Goal: Task Accomplishment & Management: Complete application form

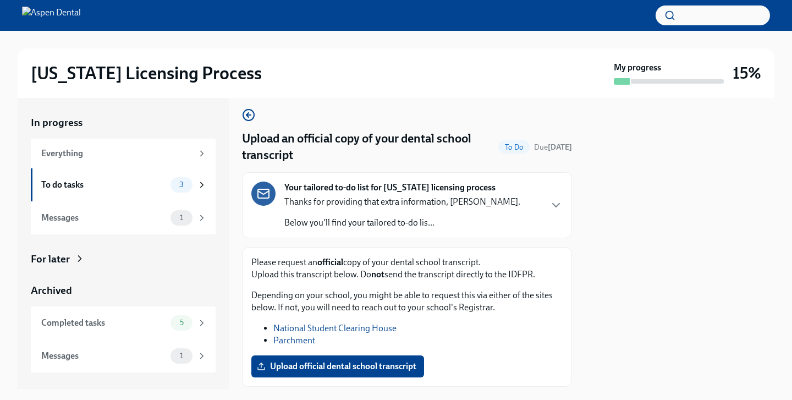
scroll to position [75, 0]
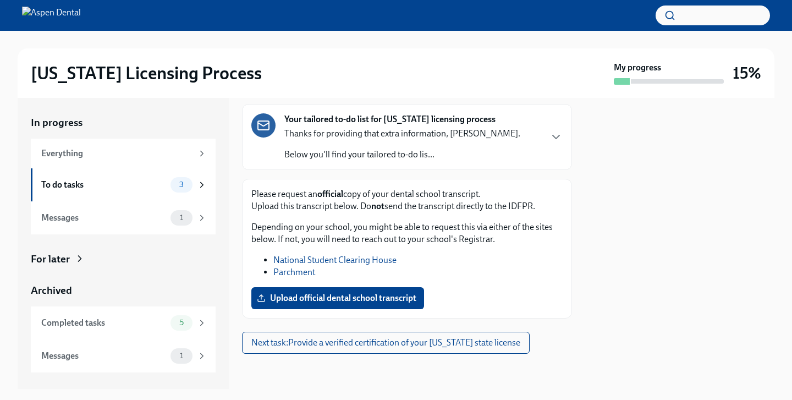
click at [308, 271] on link "Parchment" at bounding box center [294, 272] width 42 height 10
click at [369, 344] on span "Next task : Provide a verified certification of your [US_STATE] state license" at bounding box center [385, 342] width 269 height 11
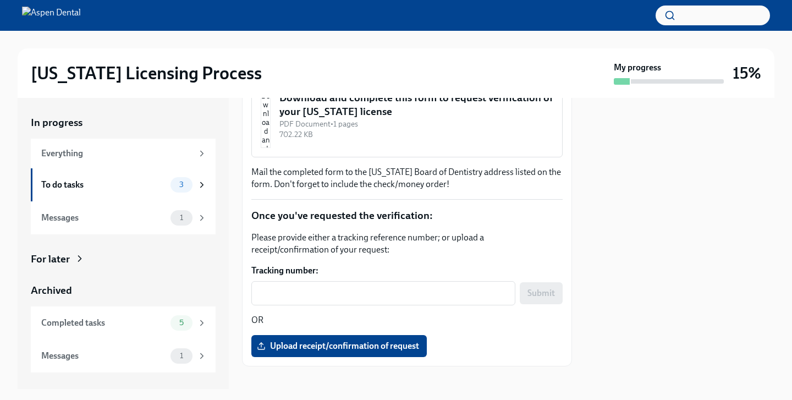
scroll to position [224, 0]
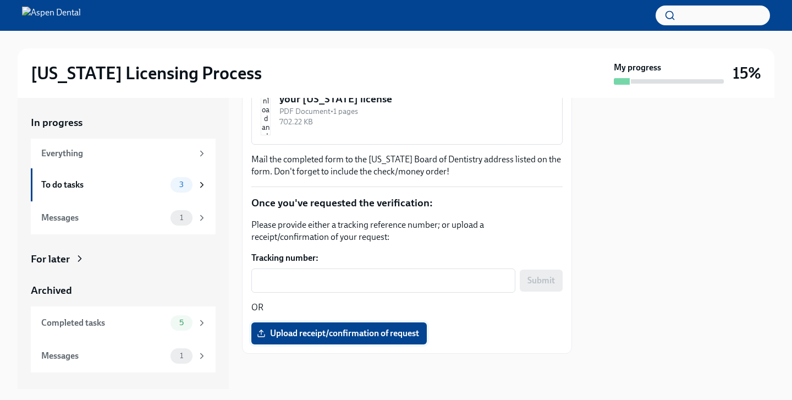
click at [281, 333] on span "Upload receipt/confirmation of request" at bounding box center [339, 333] width 160 height 11
click at [0, 0] on input "Upload receipt/confirmation of request" at bounding box center [0, 0] width 0 height 0
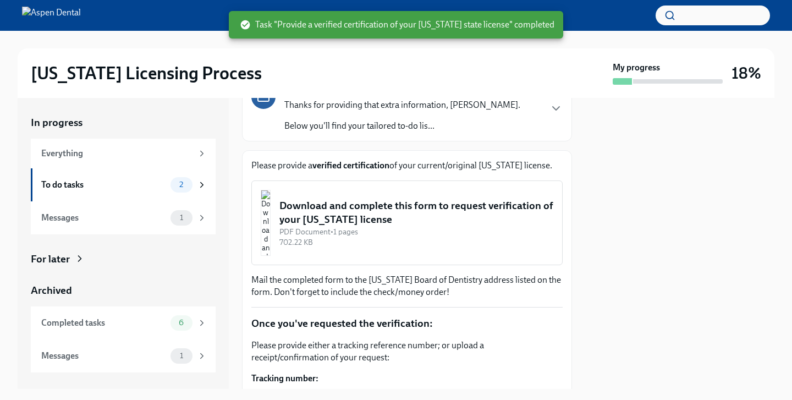
scroll to position [0, 0]
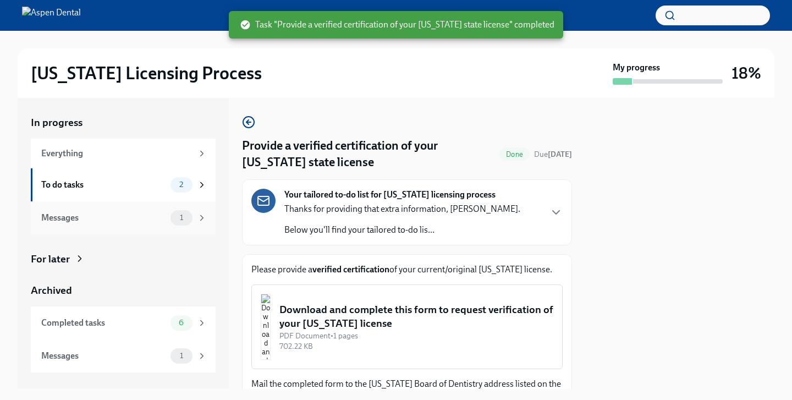
click at [93, 219] on div "Messages" at bounding box center [103, 218] width 125 height 12
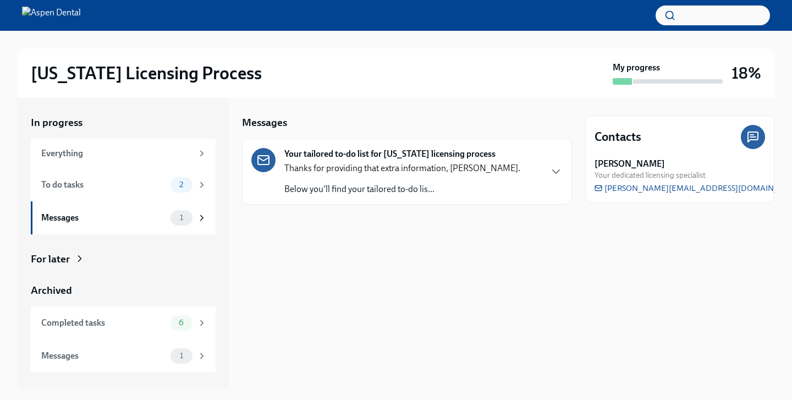
click at [363, 163] on p "Thanks for providing that extra information, [PERSON_NAME]." at bounding box center [402, 168] width 236 height 12
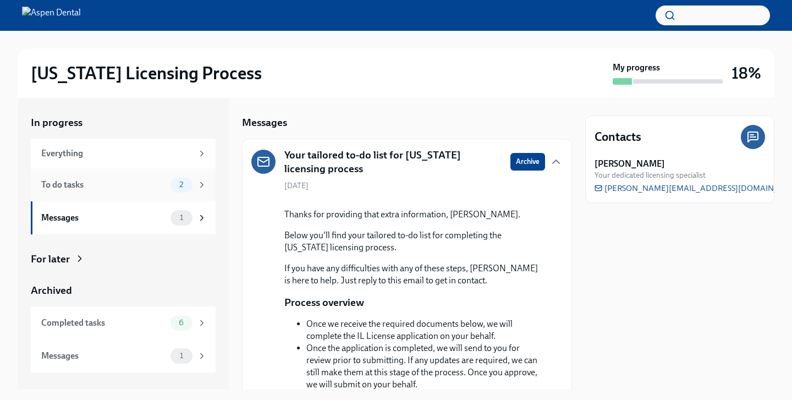
click at [113, 180] on div "To do tasks" at bounding box center [103, 185] width 125 height 12
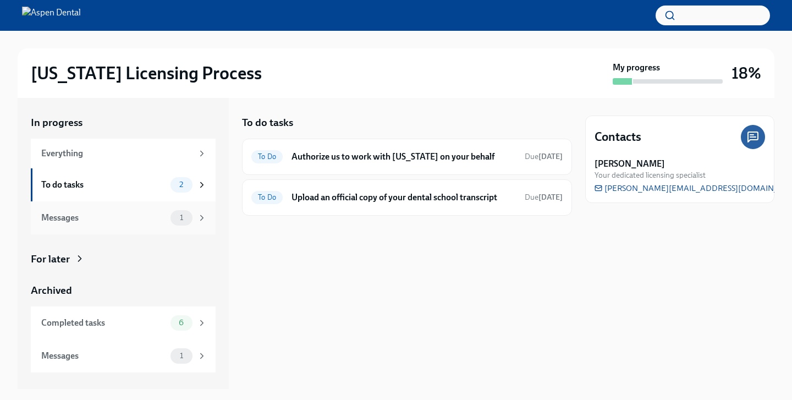
click at [97, 212] on div "Messages" at bounding box center [103, 218] width 125 height 12
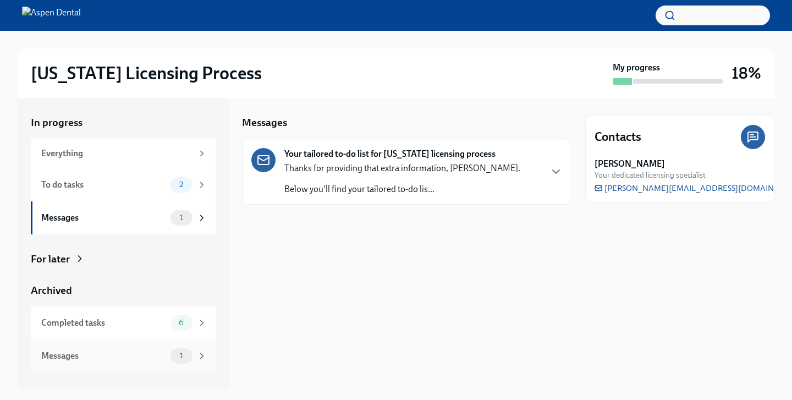
click at [141, 351] on div "Messages" at bounding box center [103, 356] width 125 height 12
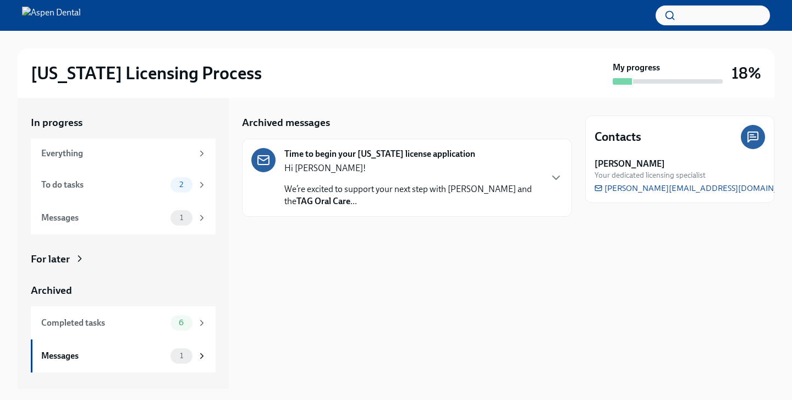
click at [320, 193] on p "We’re excited to support your next step with Aspen Dental and the TAG Oral Care…" at bounding box center [412, 195] width 256 height 24
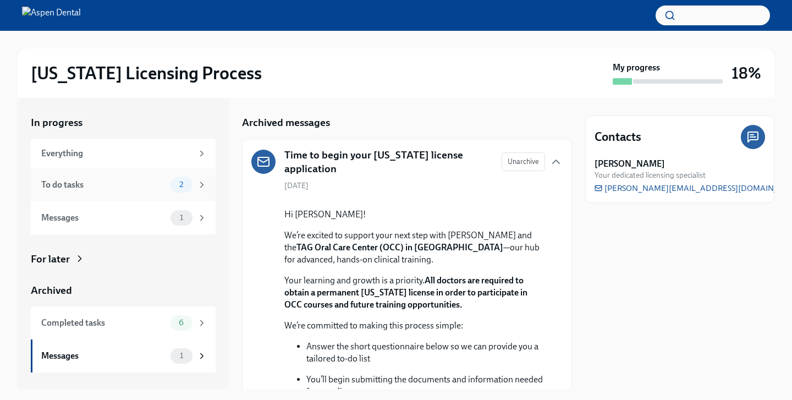
click at [107, 190] on div "To do tasks" at bounding box center [103, 185] width 125 height 12
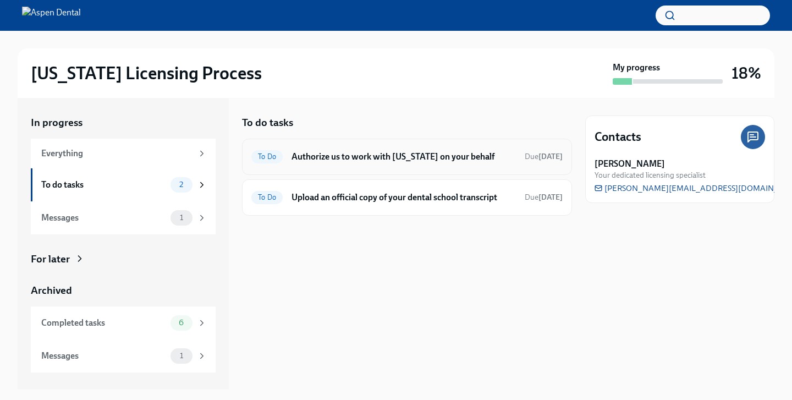
click at [359, 158] on h6 "Authorize us to work with [US_STATE] on your behalf" at bounding box center [403, 157] width 224 height 12
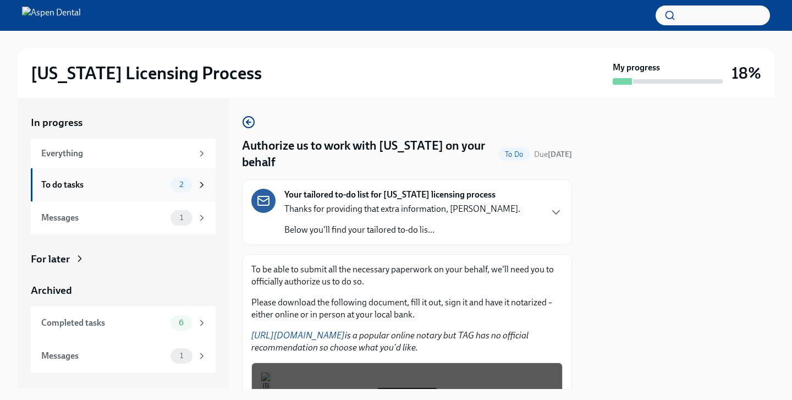
click at [113, 192] on div "To do tasks 2" at bounding box center [123, 184] width 165 height 15
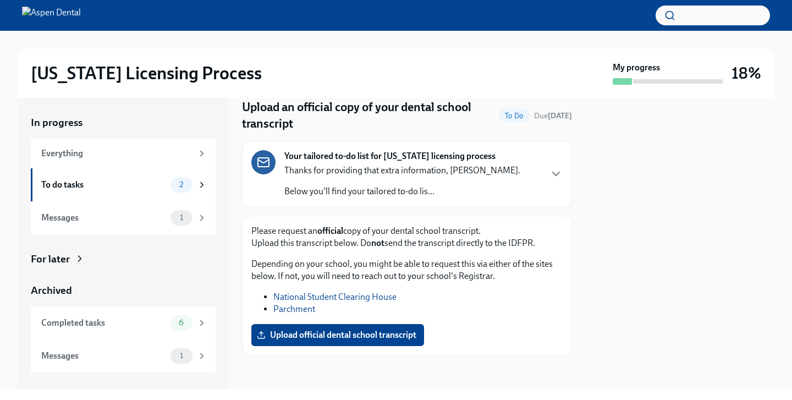
scroll to position [40, 0]
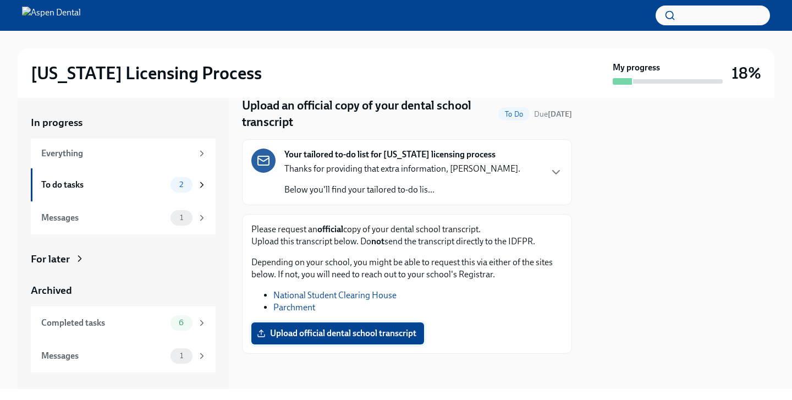
click at [362, 330] on span "Upload official dental school transcript" at bounding box center [337, 333] width 157 height 11
click at [0, 0] on input "Upload official dental school transcript" at bounding box center [0, 0] width 0 height 0
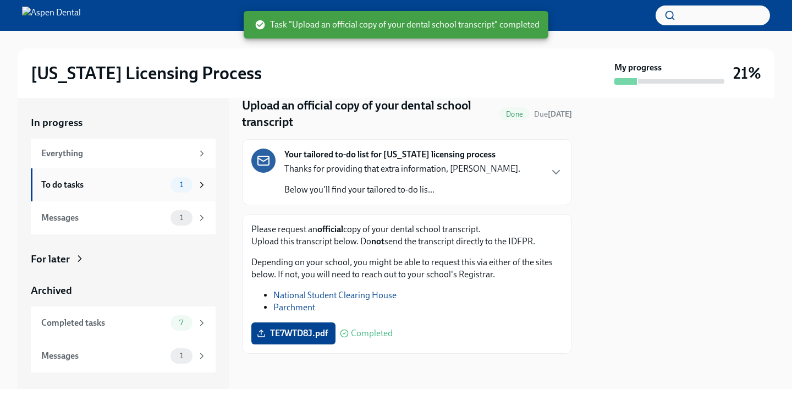
click at [127, 182] on div "To do tasks" at bounding box center [103, 185] width 125 height 12
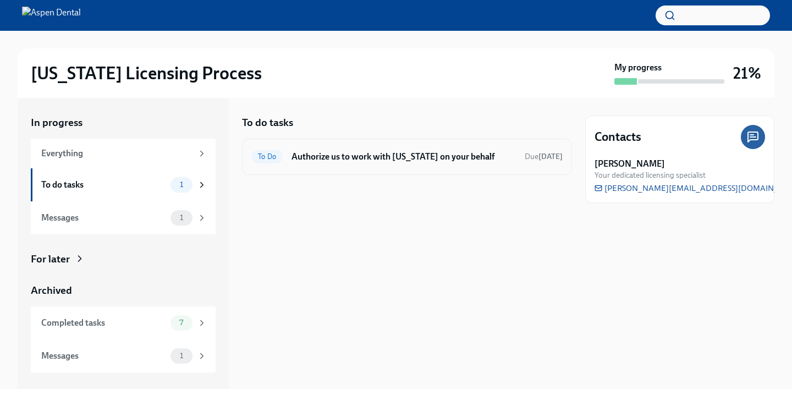
click at [358, 150] on div "To Do Authorize us to work with [US_STATE] on your behalf Due [DATE]" at bounding box center [406, 157] width 311 height 18
